Goal: Task Accomplishment & Management: Manage account settings

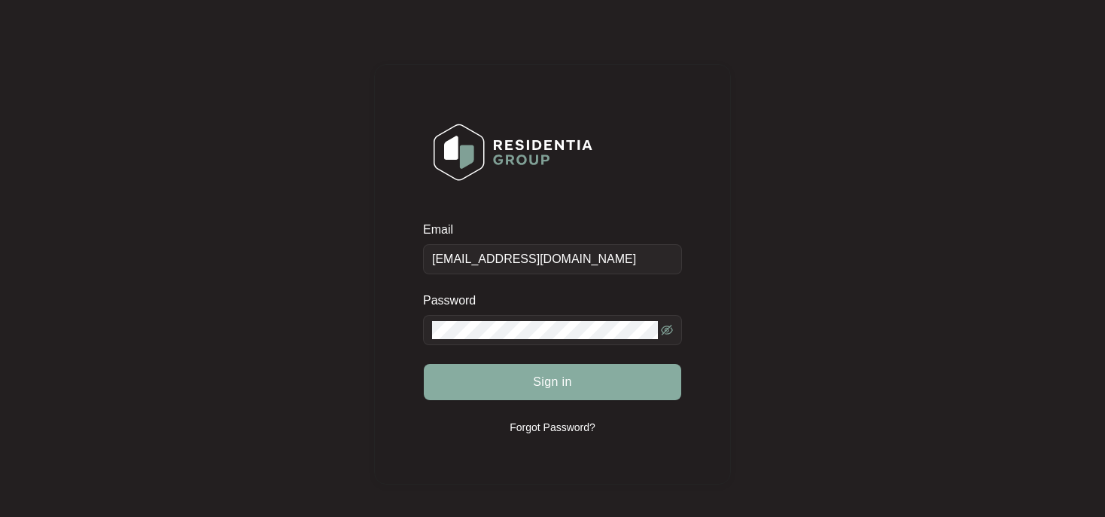
click at [555, 381] on span "Sign in" at bounding box center [552, 382] width 39 height 18
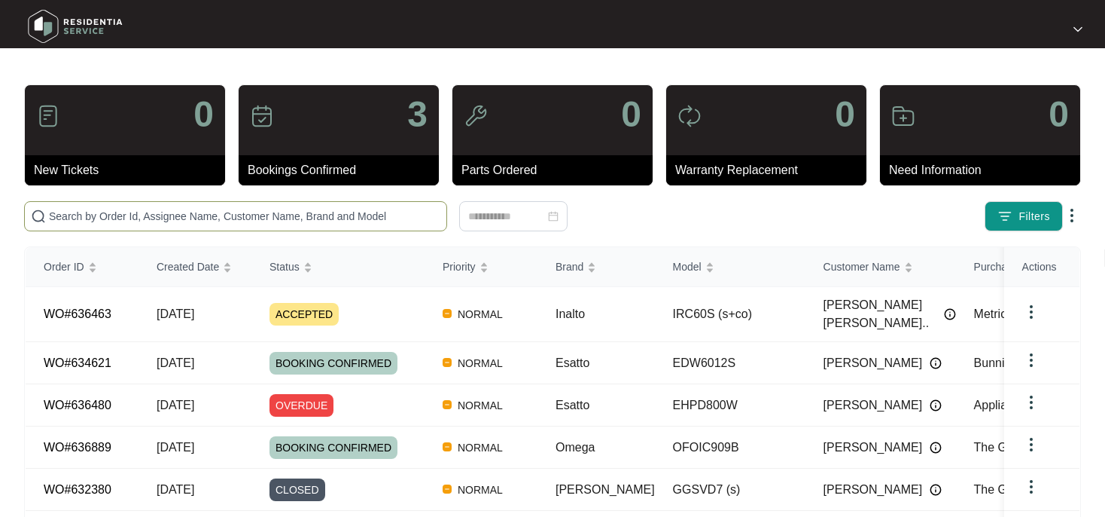
click at [80, 219] on input "text" at bounding box center [245, 216] width 392 height 17
paste input "636463"
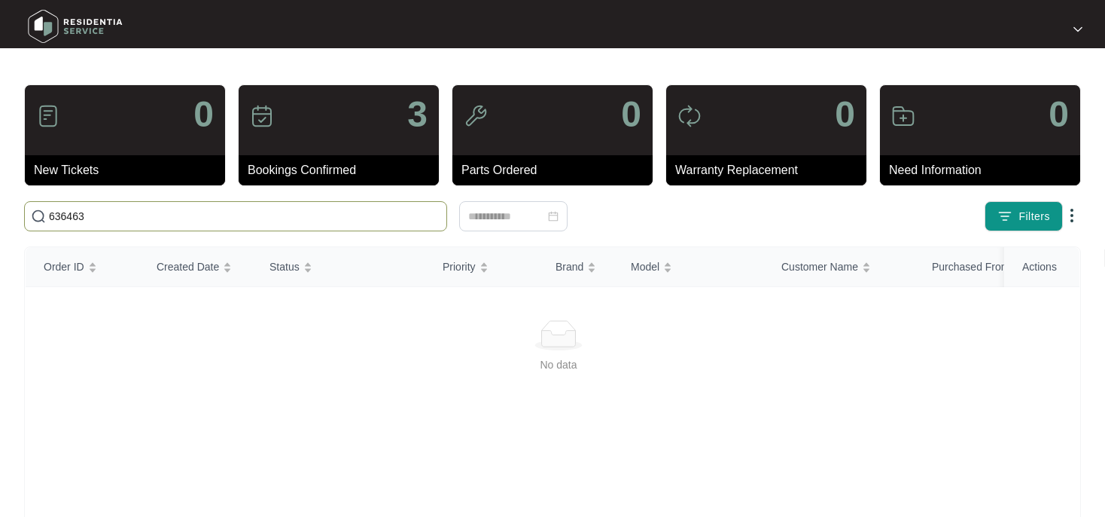
click at [291, 219] on input "636463" at bounding box center [245, 216] width 392 height 17
type input "636463"
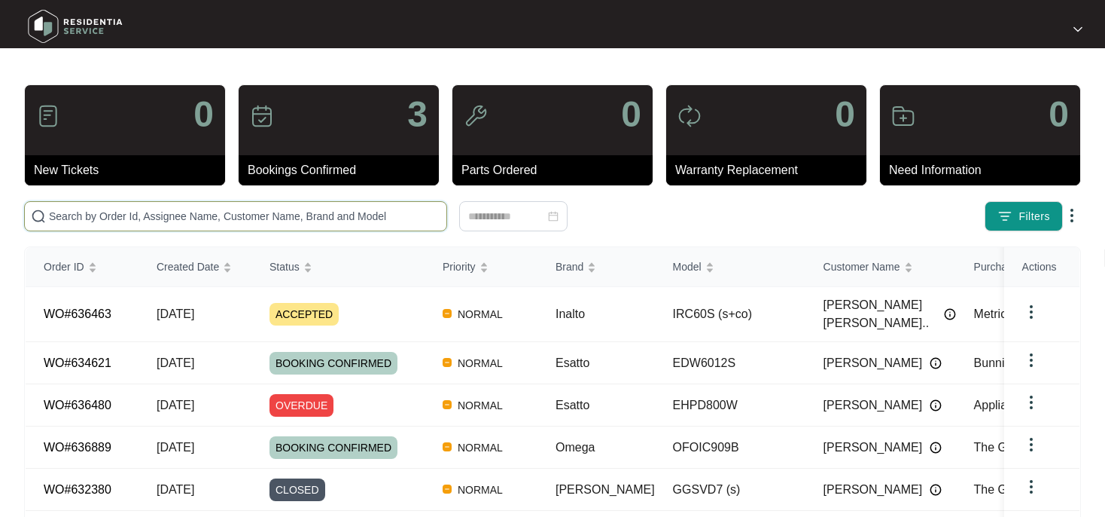
click at [111, 218] on input "text" at bounding box center [245, 216] width 392 height 17
click at [129, 212] on input "text" at bounding box center [245, 216] width 392 height 17
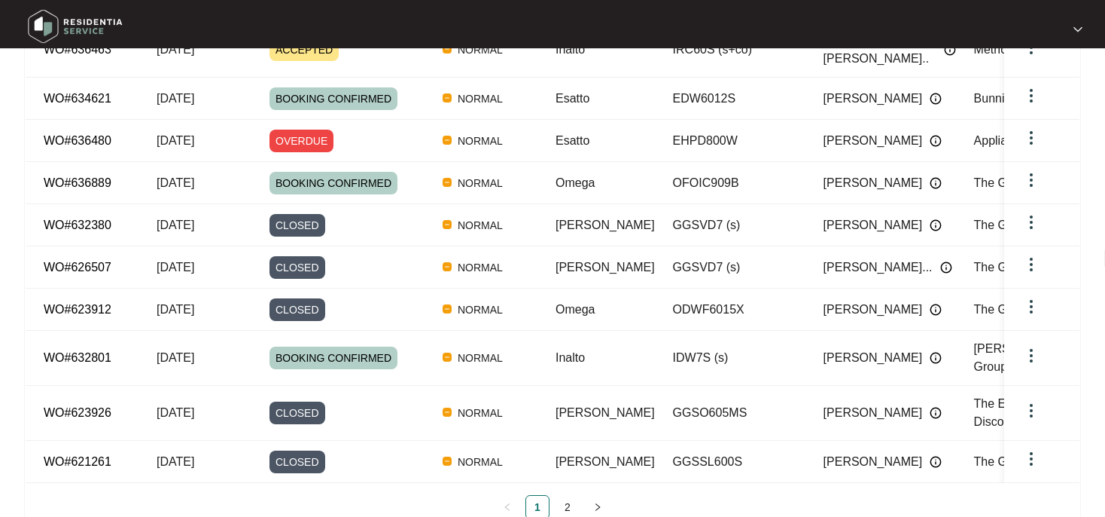
scroll to position [268, 0]
